Goal: Task Accomplishment & Management: Manage account settings

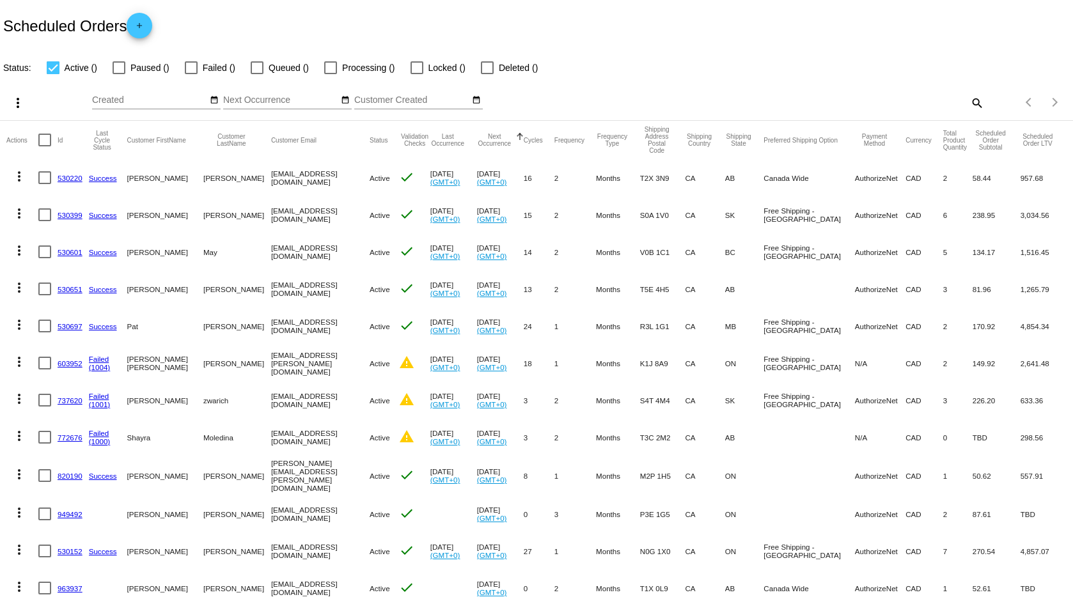
click at [971, 102] on mat-icon "search" at bounding box center [976, 103] width 15 height 20
click at [856, 87] on div "Search" at bounding box center [849, 96] width 267 height 25
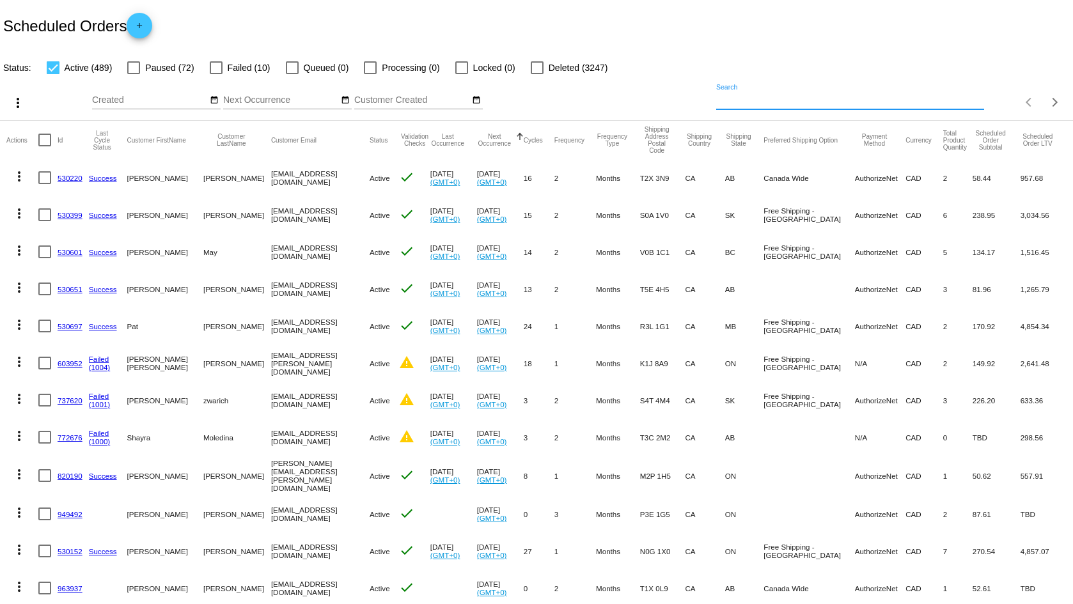
click at [857, 98] on input "Search" at bounding box center [849, 100] width 267 height 10
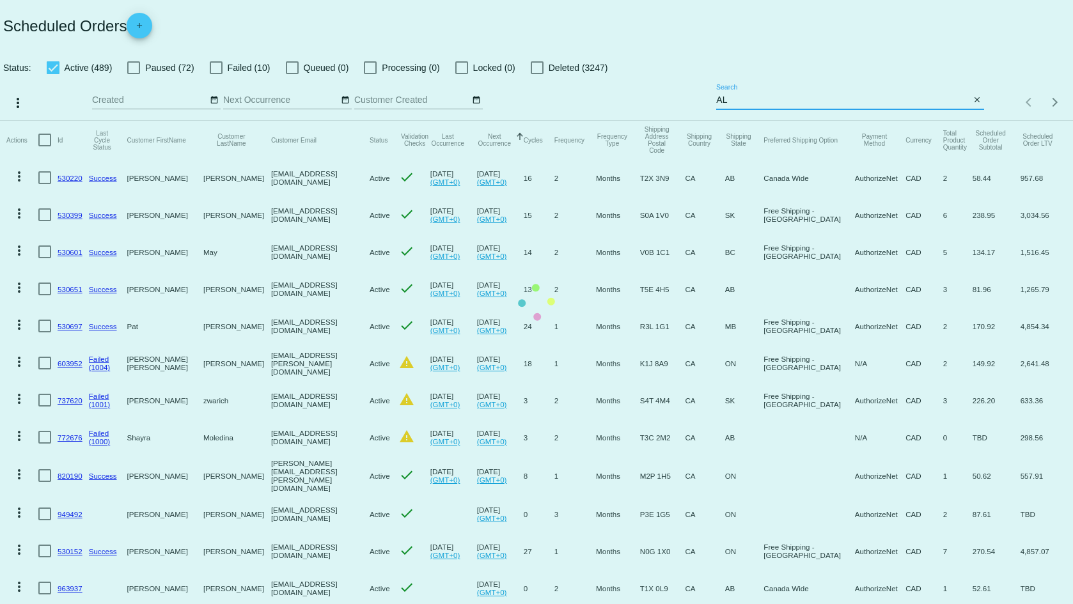
type input "A"
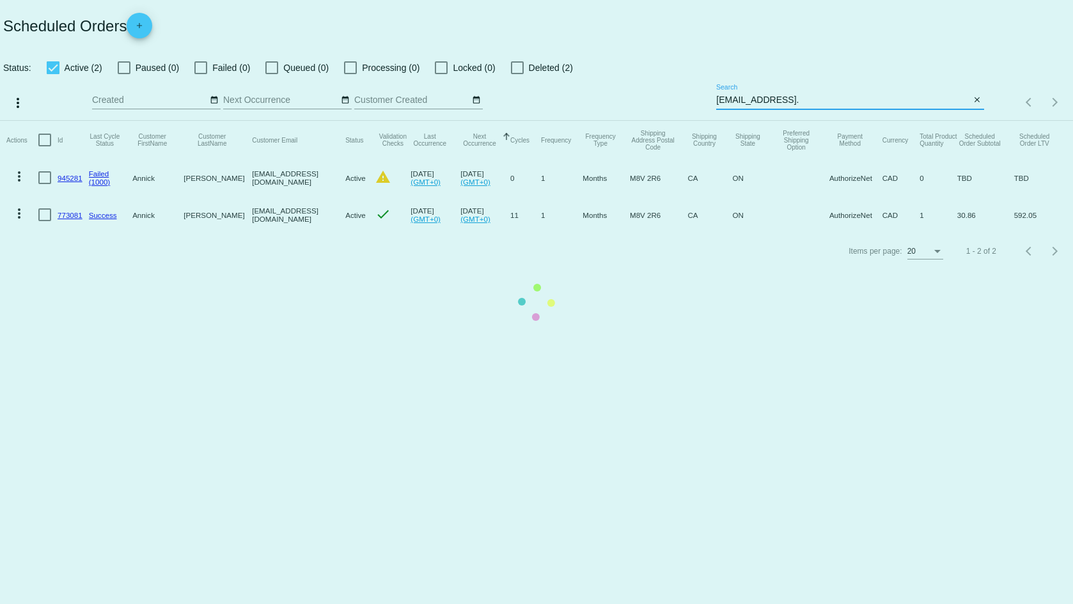
type input "[EMAIL_ADDRESS]."
click at [70, 216] on mat-table "Actions Id Last Cycle Status Customer FirstName Customer LastName Customer Emai…" at bounding box center [536, 177] width 1073 height 113
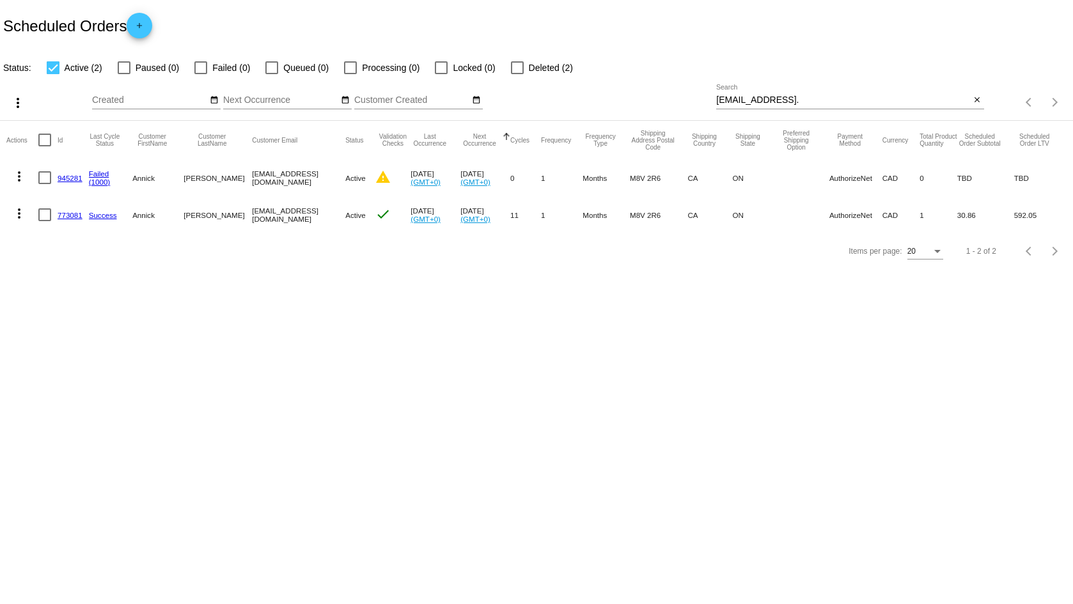
click at [70, 216] on link "773081" at bounding box center [70, 215] width 25 height 8
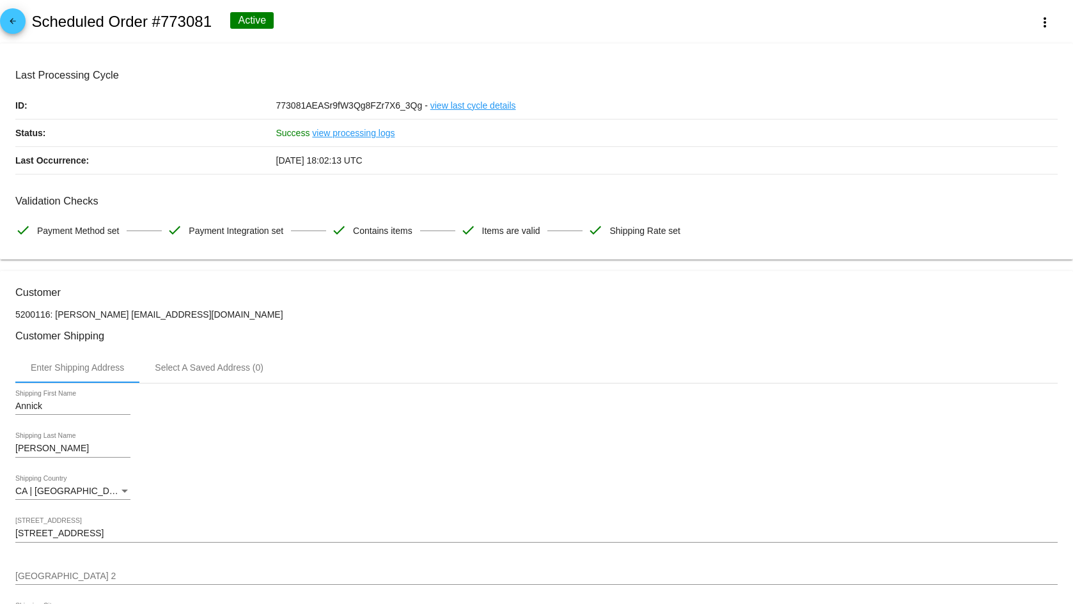
click at [1062, 210] on mat-card "Last Processing Cycle ID: 773081AEASr9fW3Qg8FZr7X6_3Qg - view last cycle detail…" at bounding box center [536, 151] width 1073 height 217
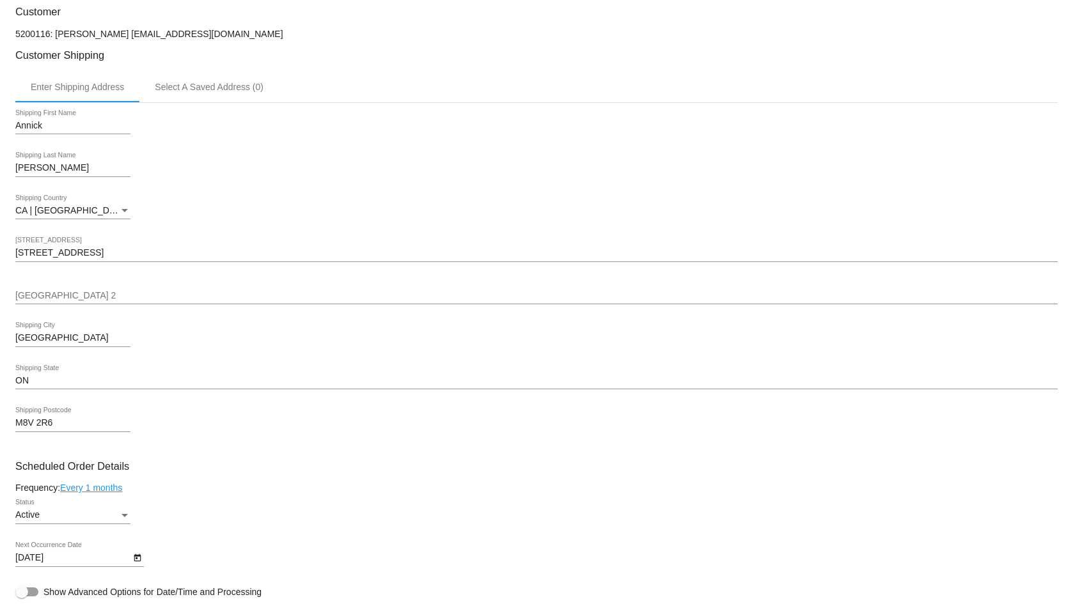
scroll to position [305, 0]
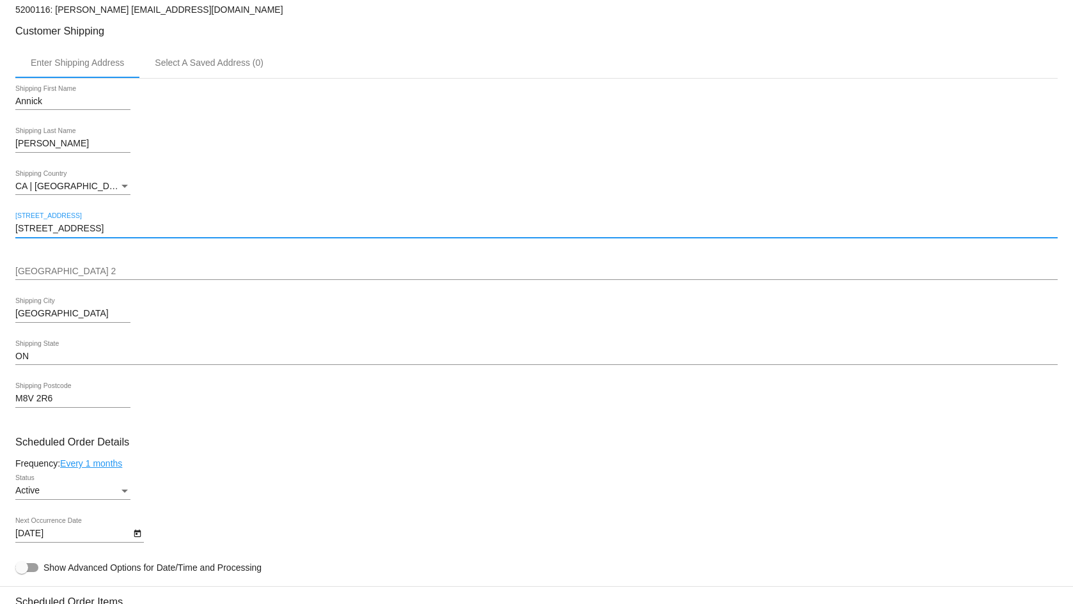
click at [100, 230] on input "[STREET_ADDRESS]" at bounding box center [536, 229] width 1042 height 10
drag, startPoint x: 100, startPoint y: 230, endPoint x: -57, endPoint y: 254, distance: 158.6
click at [0, 254] on html "arrow_back Scheduled Order #773081 Active more_vert Last Processing Cycle ID: 7…" at bounding box center [536, 302] width 1073 height 604
type input "[STREET_ADDRESS]"
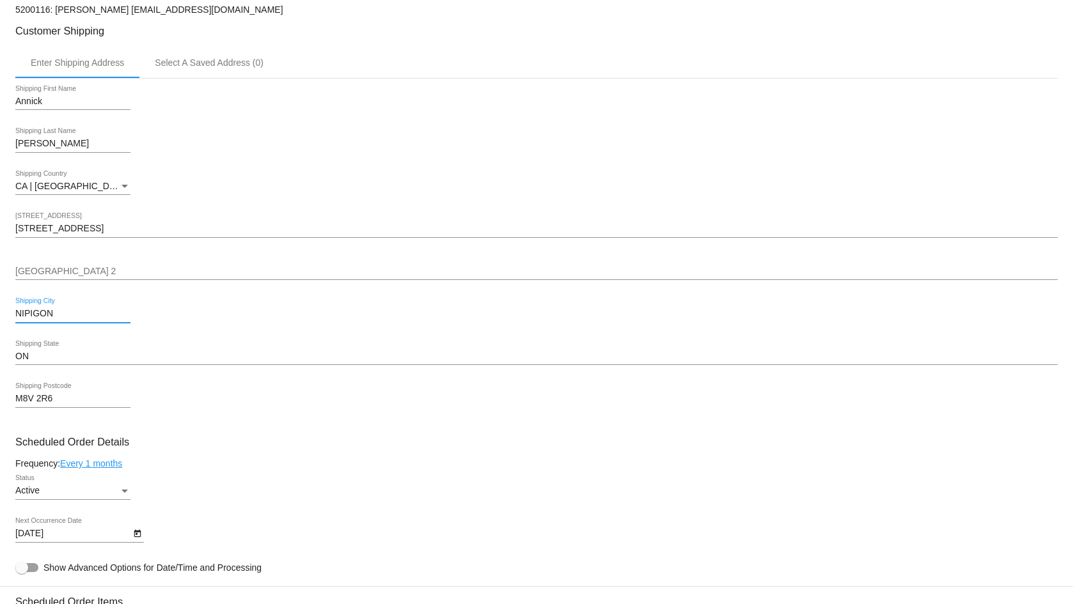
type input "NIPIGON"
type input "P0T 2J0"
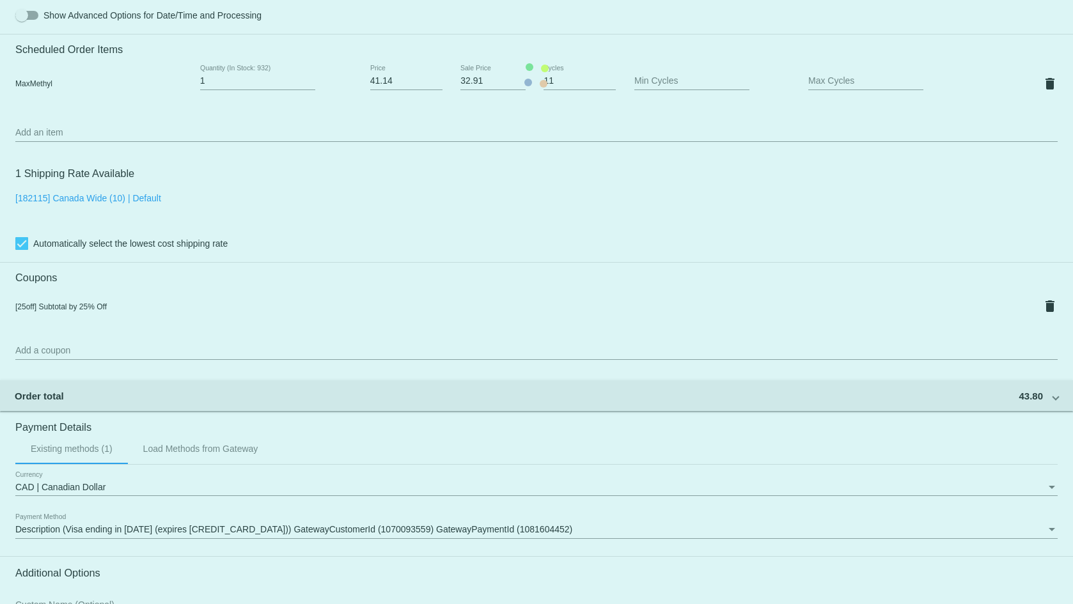
scroll to position [991, 0]
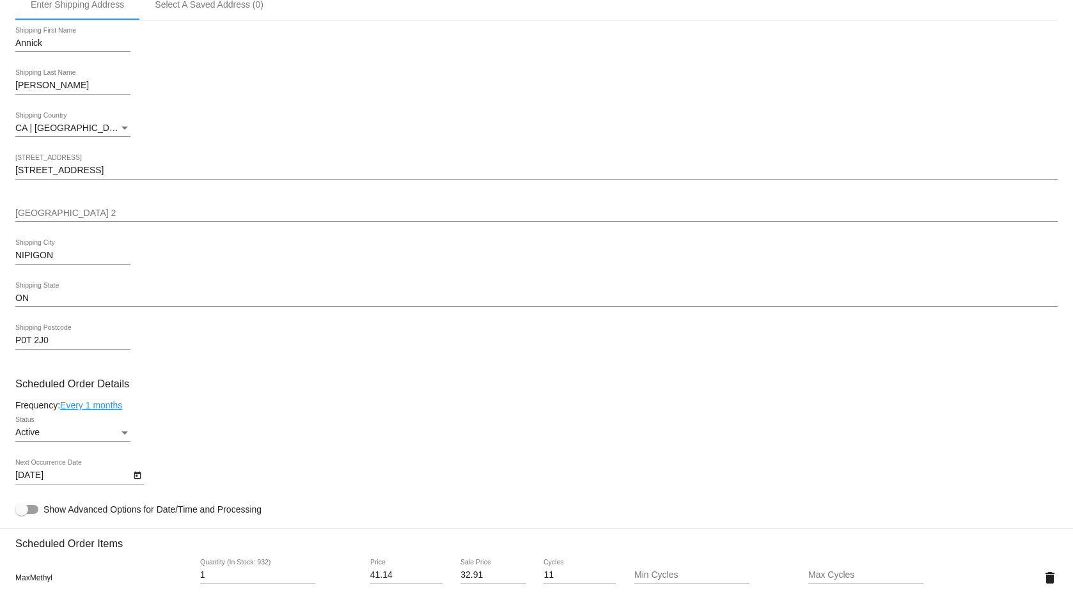
scroll to position [63, 0]
